Goal: Find specific page/section: Find specific page/section

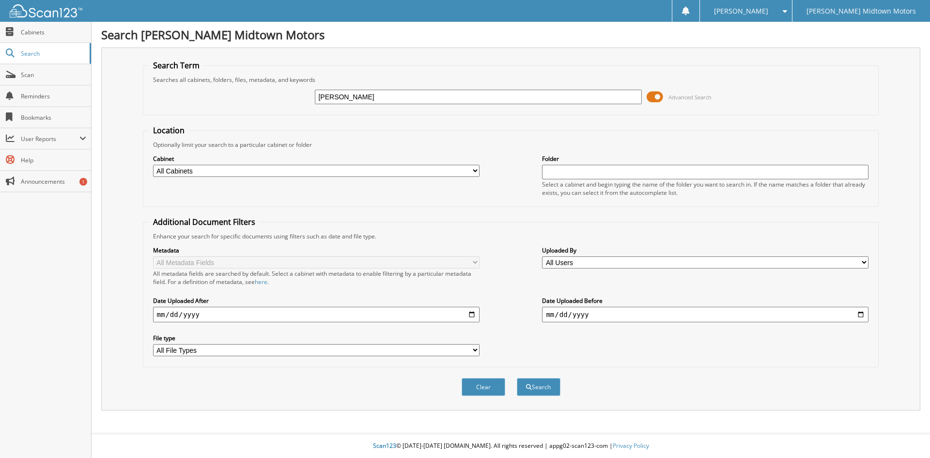
type input "[PERSON_NAME]"
click at [517, 378] on button "Search" at bounding box center [539, 387] width 44 height 18
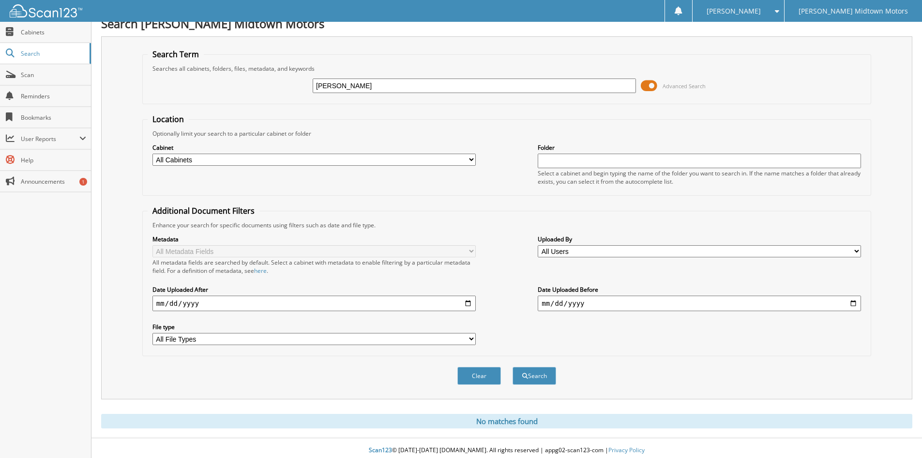
scroll to position [16, 0]
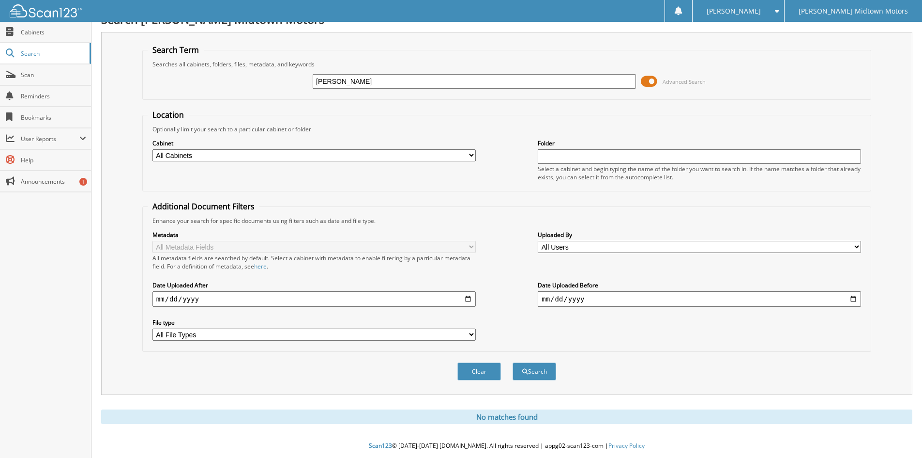
click at [338, 81] on input "nixson" at bounding box center [474, 81] width 323 height 15
type input "nanson"
click at [513, 362] on button "Search" at bounding box center [535, 371] width 44 height 18
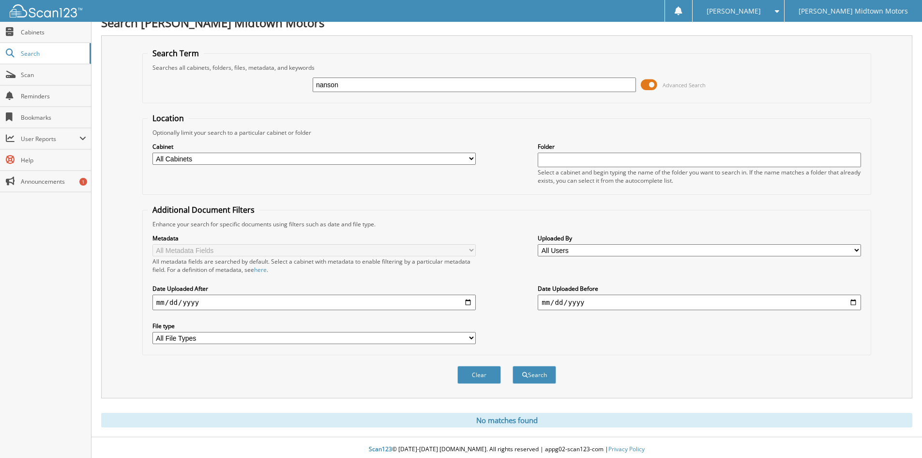
scroll to position [16, 0]
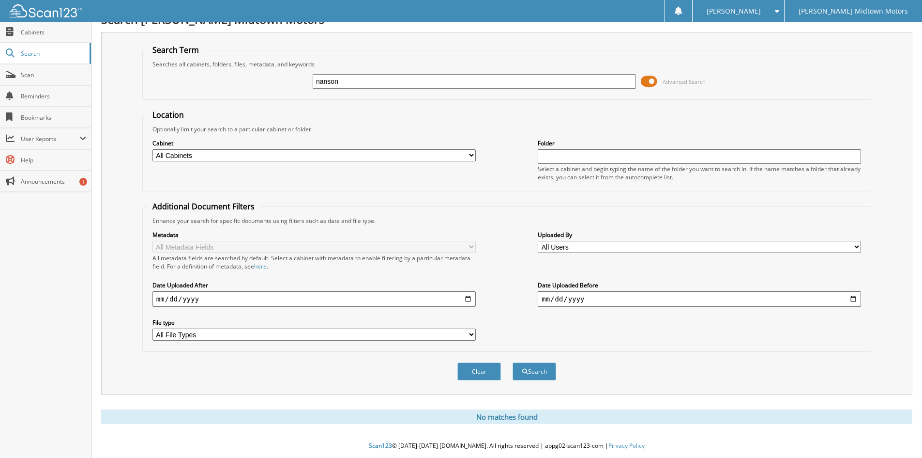
click at [322, 79] on input "nanson" at bounding box center [474, 81] width 323 height 15
type input "ninson"
click at [513, 362] on button "Search" at bounding box center [535, 371] width 44 height 18
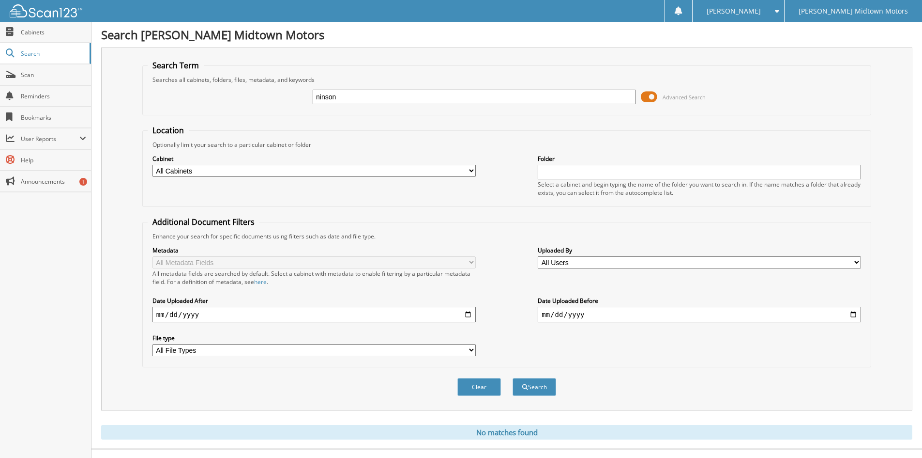
click at [359, 95] on input "ninson" at bounding box center [474, 97] width 323 height 15
type input "finch"
click at [513, 378] on button "Search" at bounding box center [535, 387] width 44 height 18
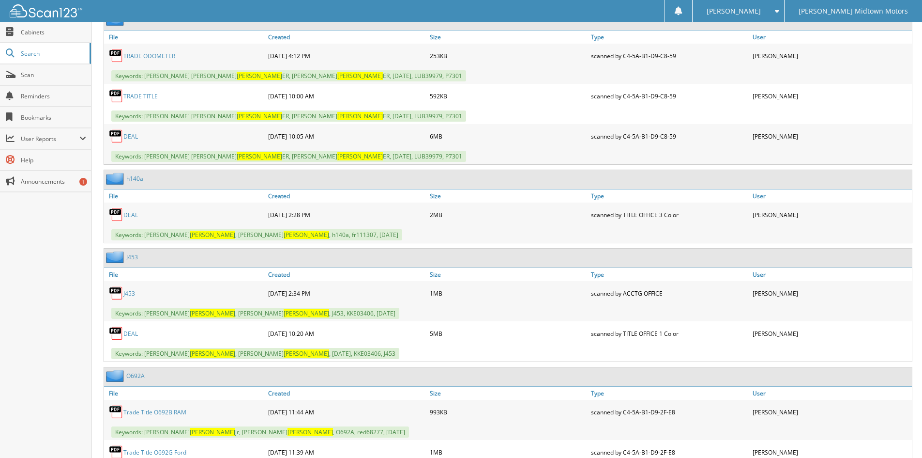
scroll to position [484, 0]
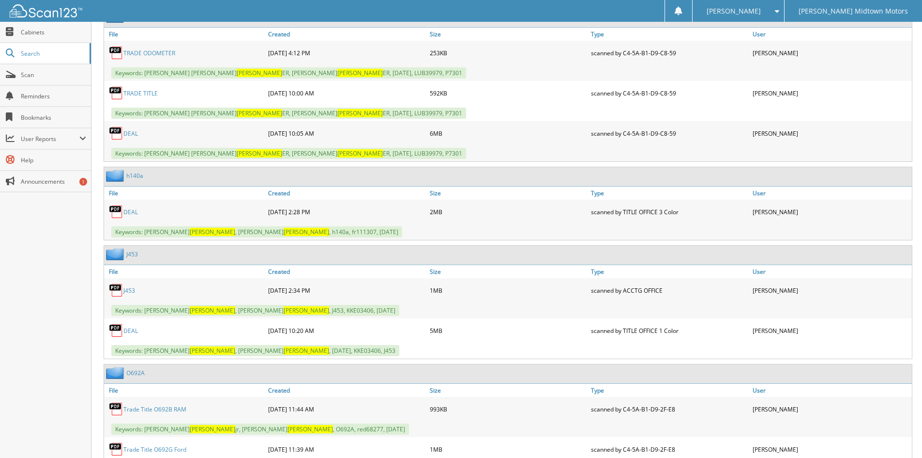
click at [126, 211] on link "DEAL" at bounding box center [130, 212] width 15 height 8
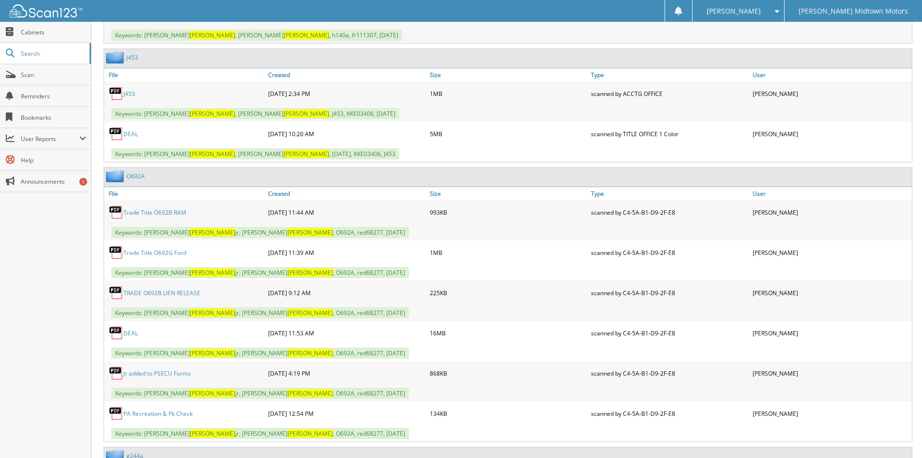
scroll to position [775, 0]
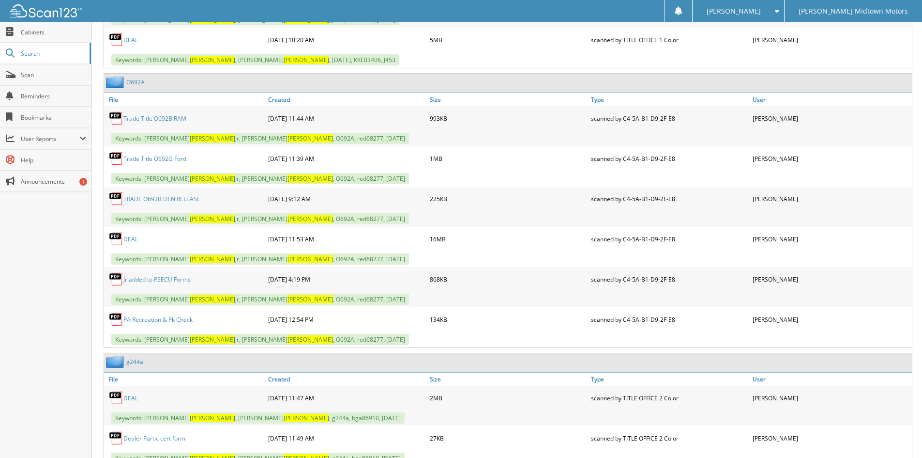
click at [132, 242] on link "DEAL" at bounding box center [130, 239] width 15 height 8
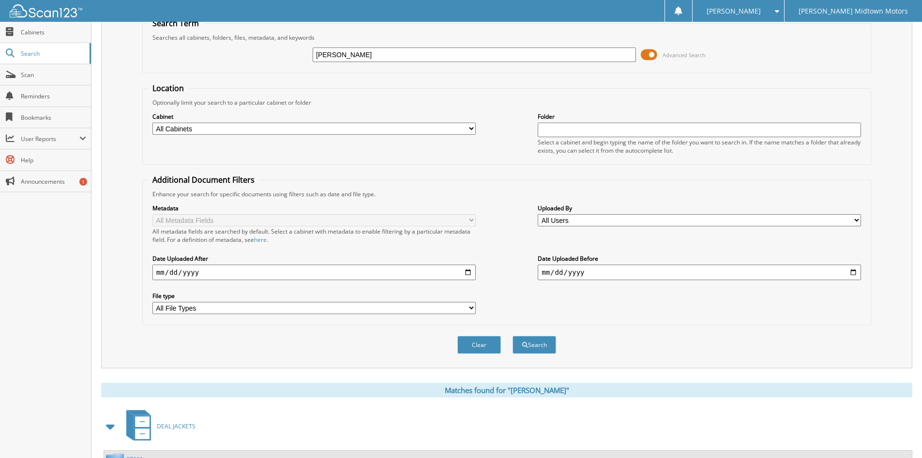
scroll to position [0, 0]
